Goal: Book appointment/travel/reservation

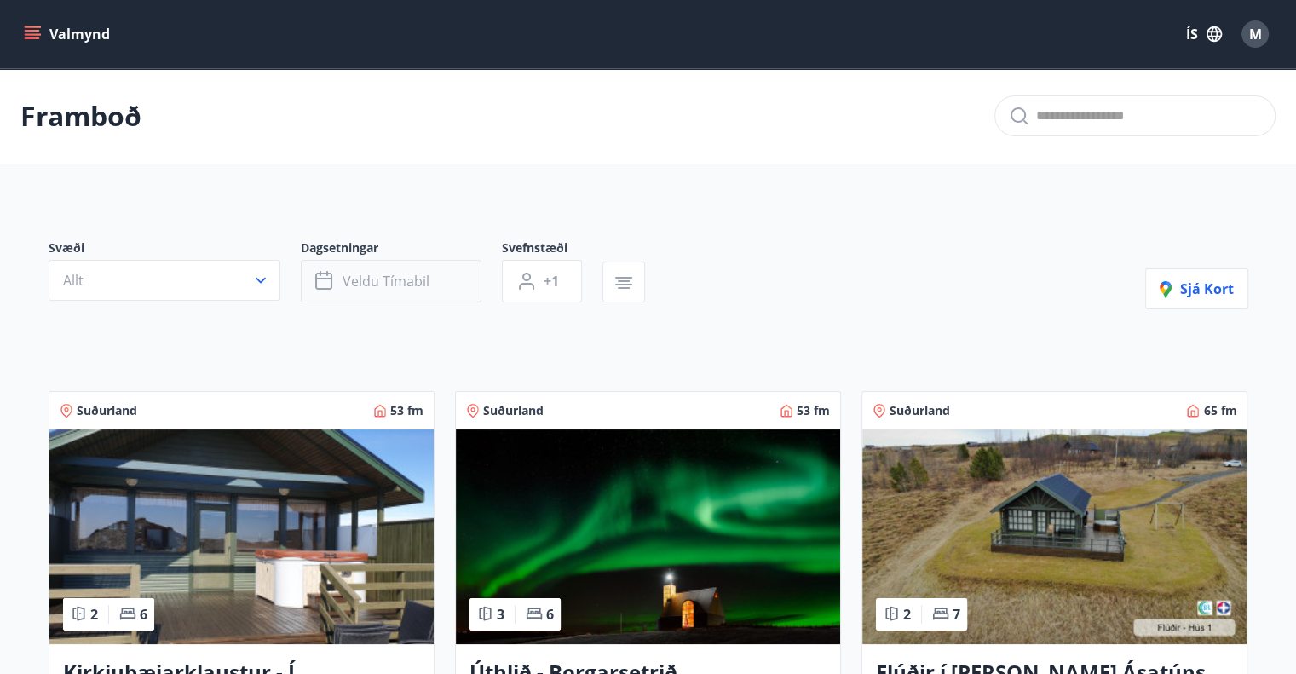
click at [385, 294] on button "Veldu tímabil" at bounding box center [391, 281] width 181 height 43
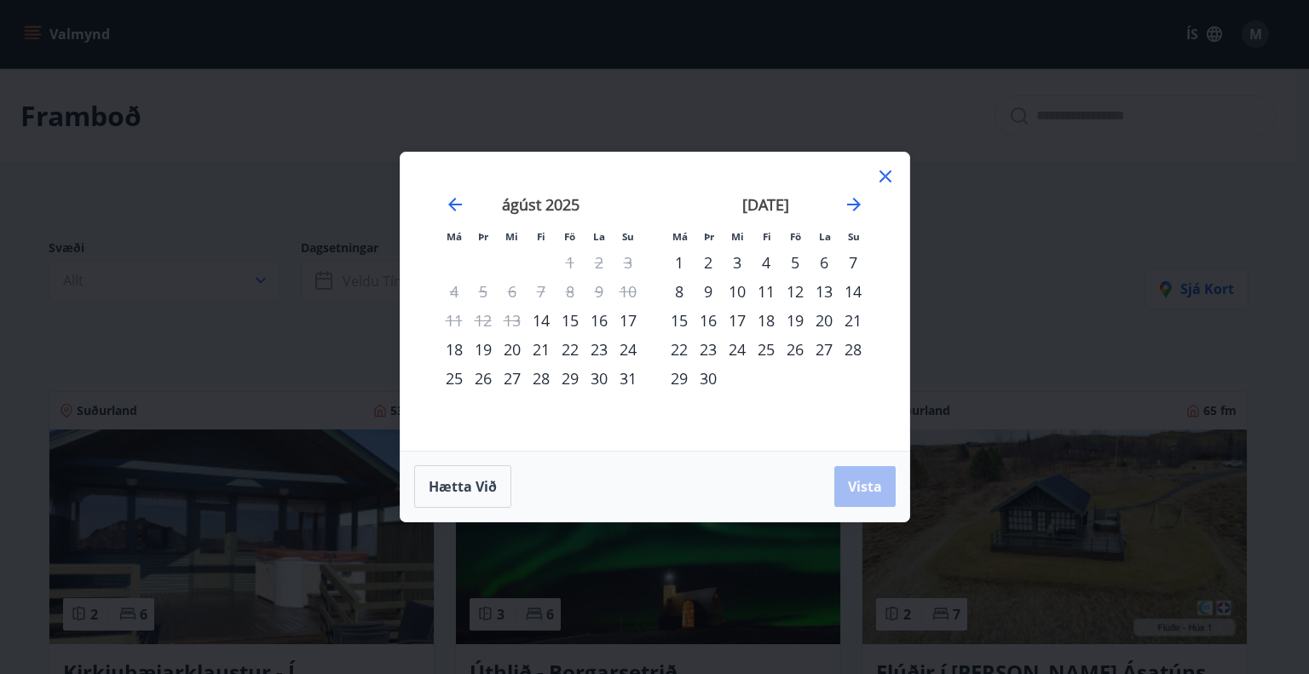
click at [568, 315] on div "15" at bounding box center [570, 320] width 29 height 29
click at [566, 349] on div "22" at bounding box center [570, 349] width 29 height 29
click at [850, 482] on span "Vista" at bounding box center [865, 486] width 34 height 19
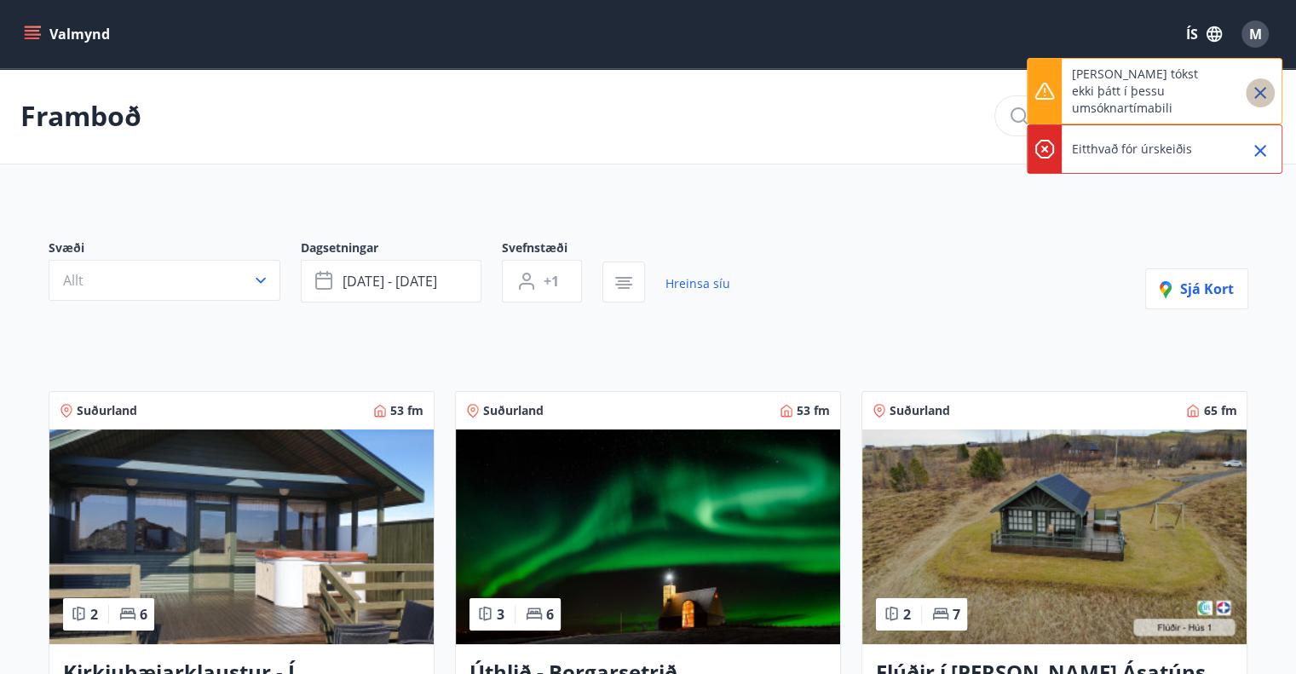
click at [1265, 83] on icon "Close" at bounding box center [1260, 93] width 20 height 20
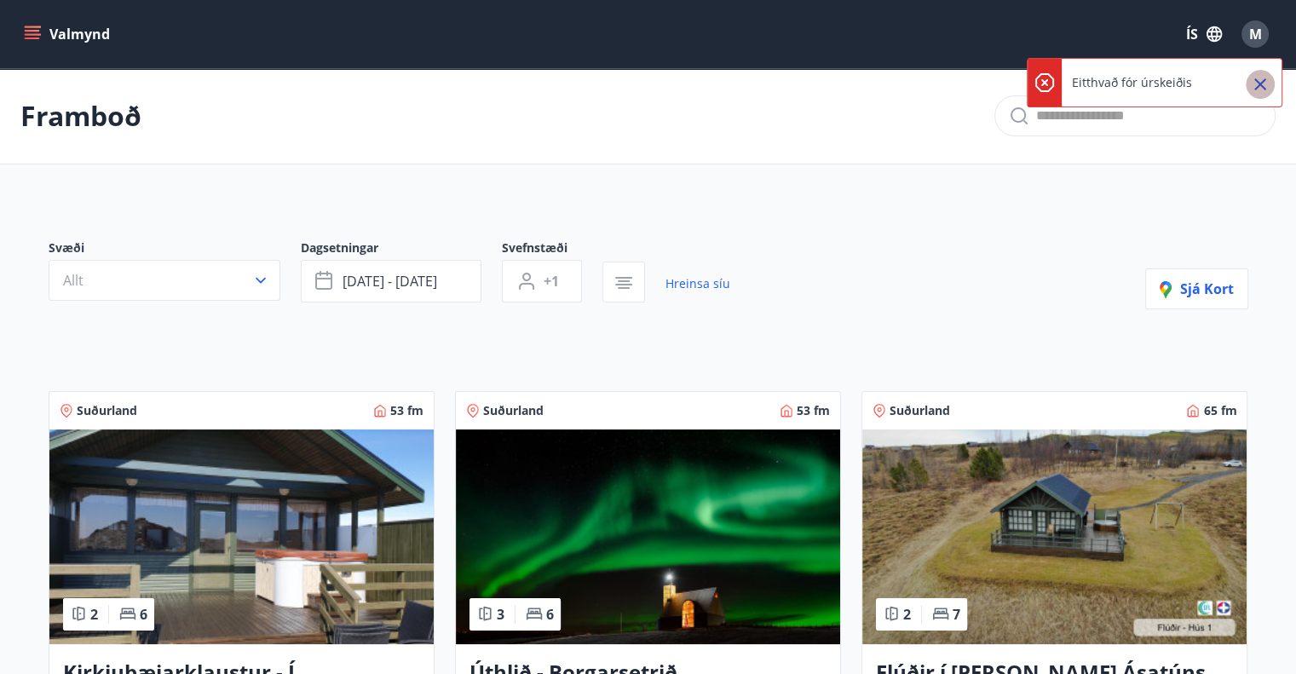
click at [1265, 83] on icon "Close" at bounding box center [1260, 84] width 20 height 20
